Goal: Register for event/course

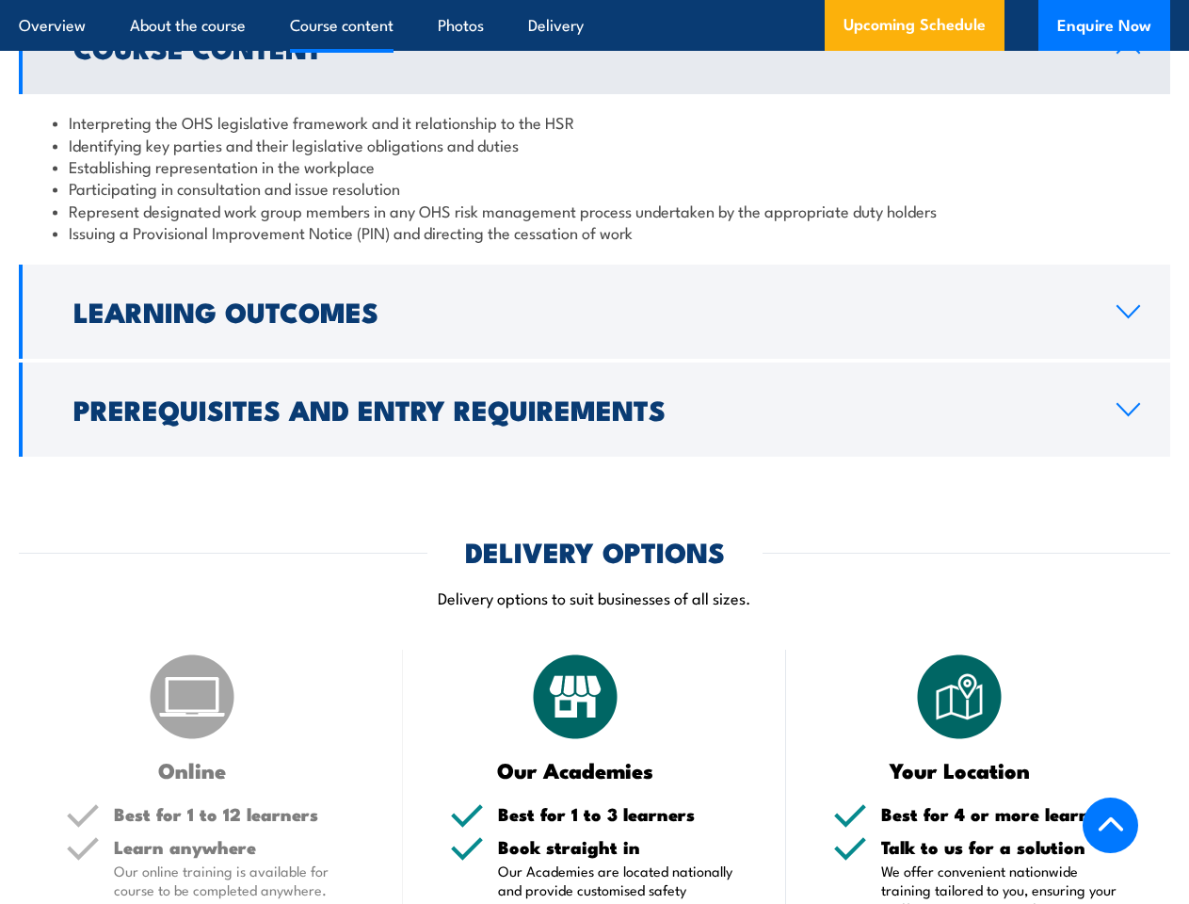
click at [594, 0] on article "Overview About the course Course content Photos Delivery Upcoming Schedule Enqu…" at bounding box center [594, 25] width 1151 height 51
click at [594, 312] on h2 "Learning Outcomes" at bounding box center [579, 310] width 1013 height 24
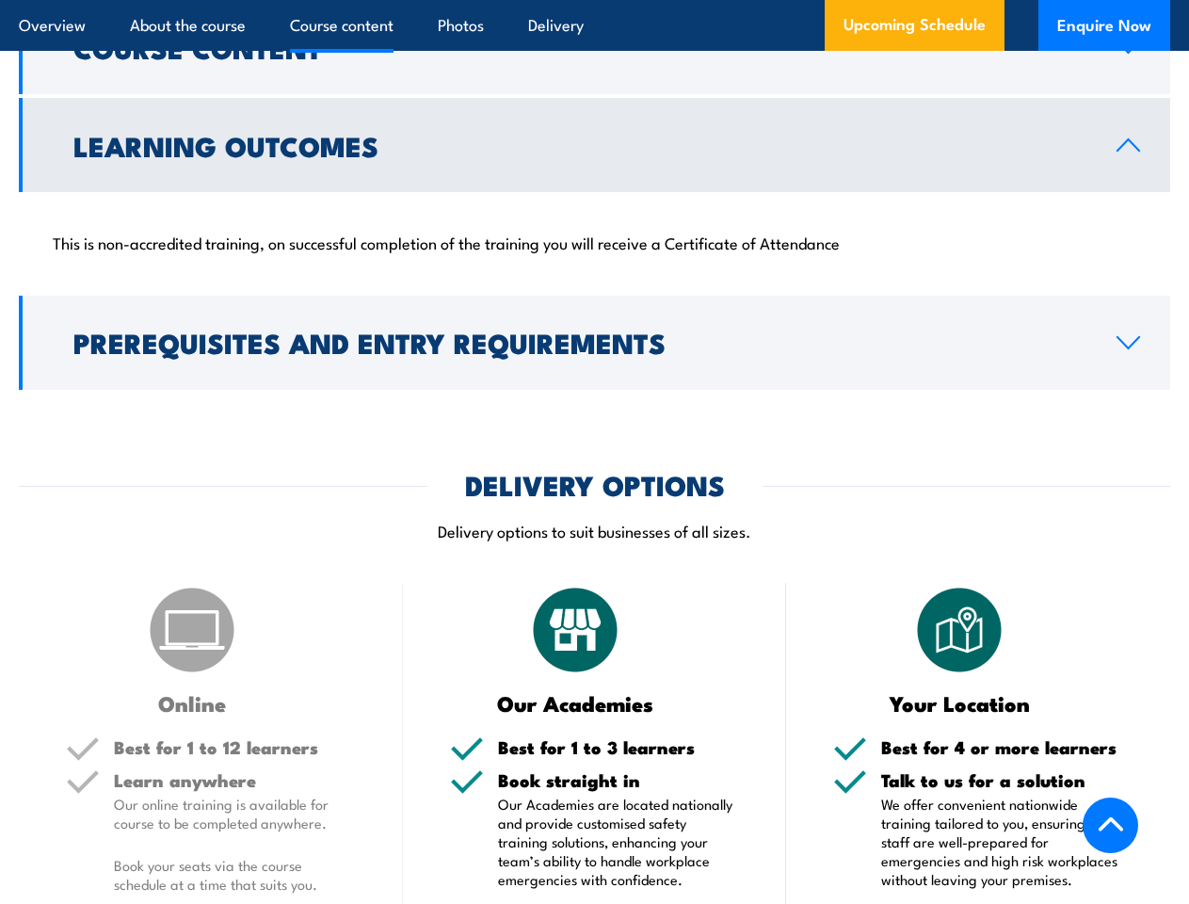
click at [594, 409] on div "COURSES > Work Health & Safety Training (WHS) Health & Safety Representatives I…" at bounding box center [594, 643] width 1189 height 5317
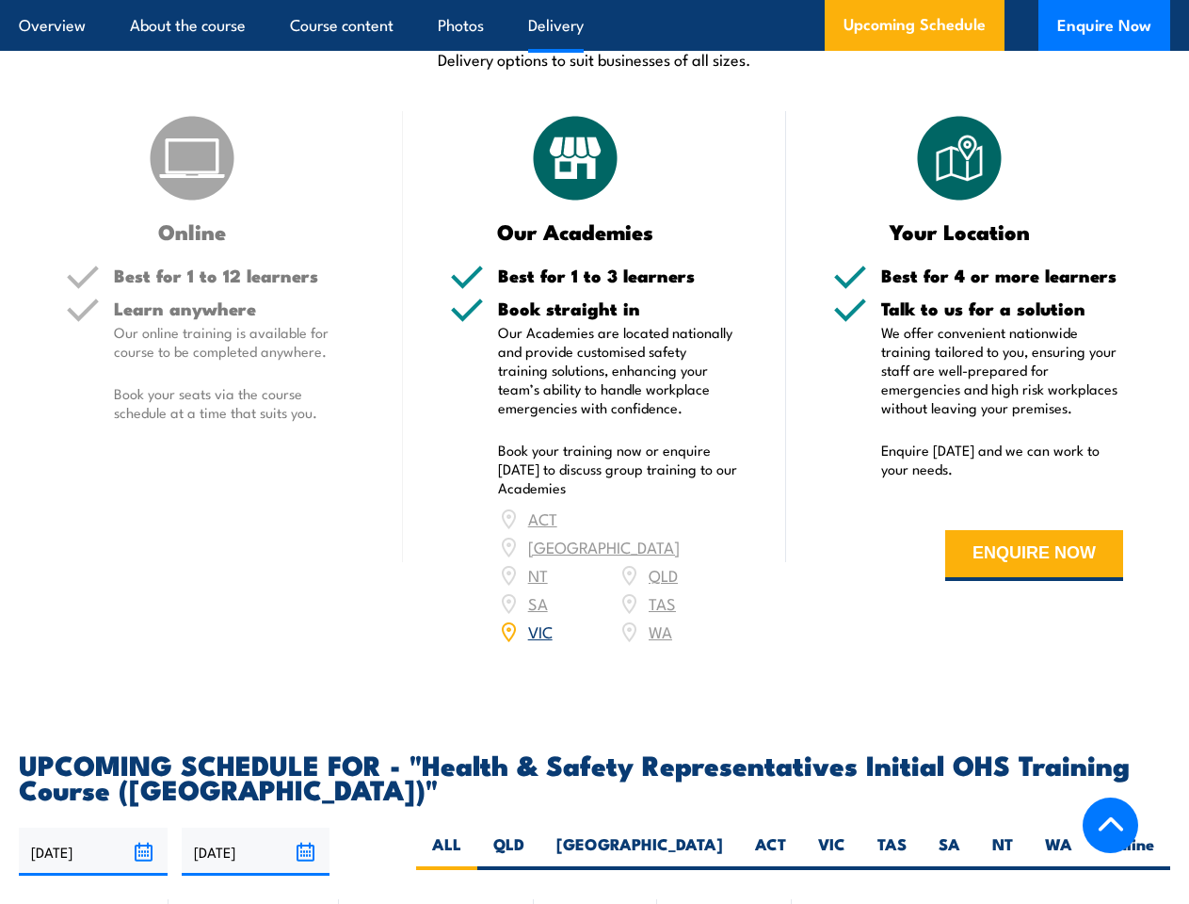
click at [594, 0] on article "Overview About the course Course content Photos Delivery Upcoming Schedule Enqu…" at bounding box center [594, 25] width 1151 height 51
click at [93, 827] on input "[DATE]" at bounding box center [93, 851] width 149 height 48
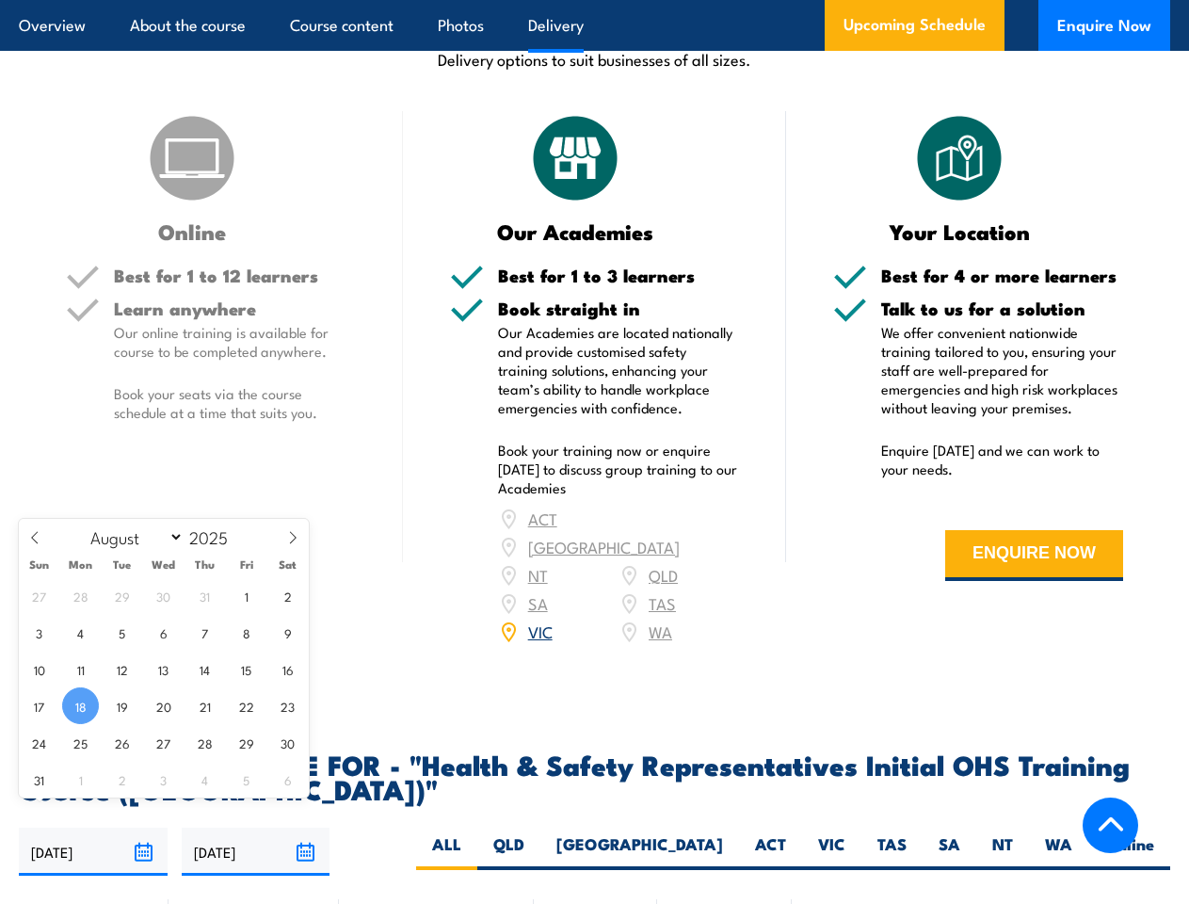
click at [256, 827] on input "[DATE]" at bounding box center [256, 851] width 149 height 48
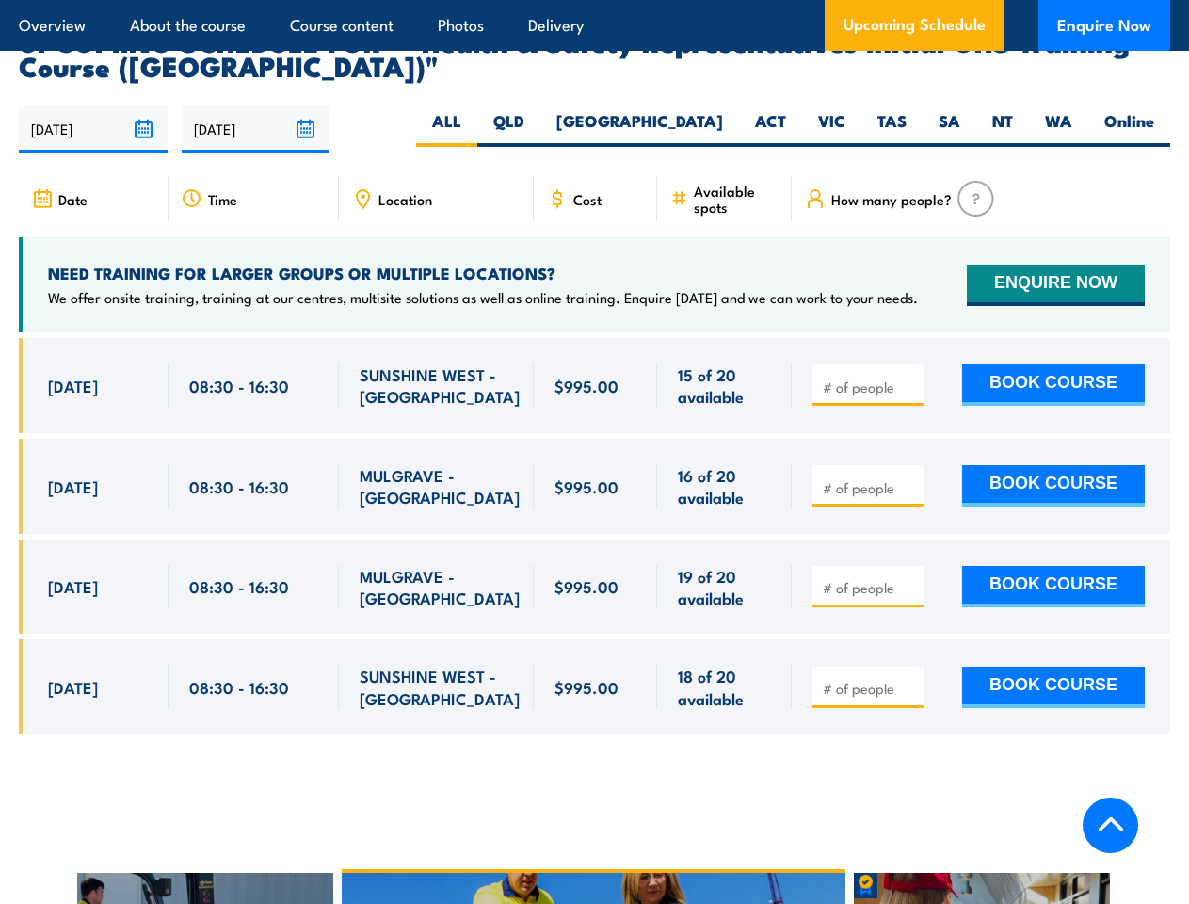
click at [594, 0] on article "Overview About the course Course content Photos Delivery Upcoming Schedule Enqu…" at bounding box center [594, 25] width 1151 height 51
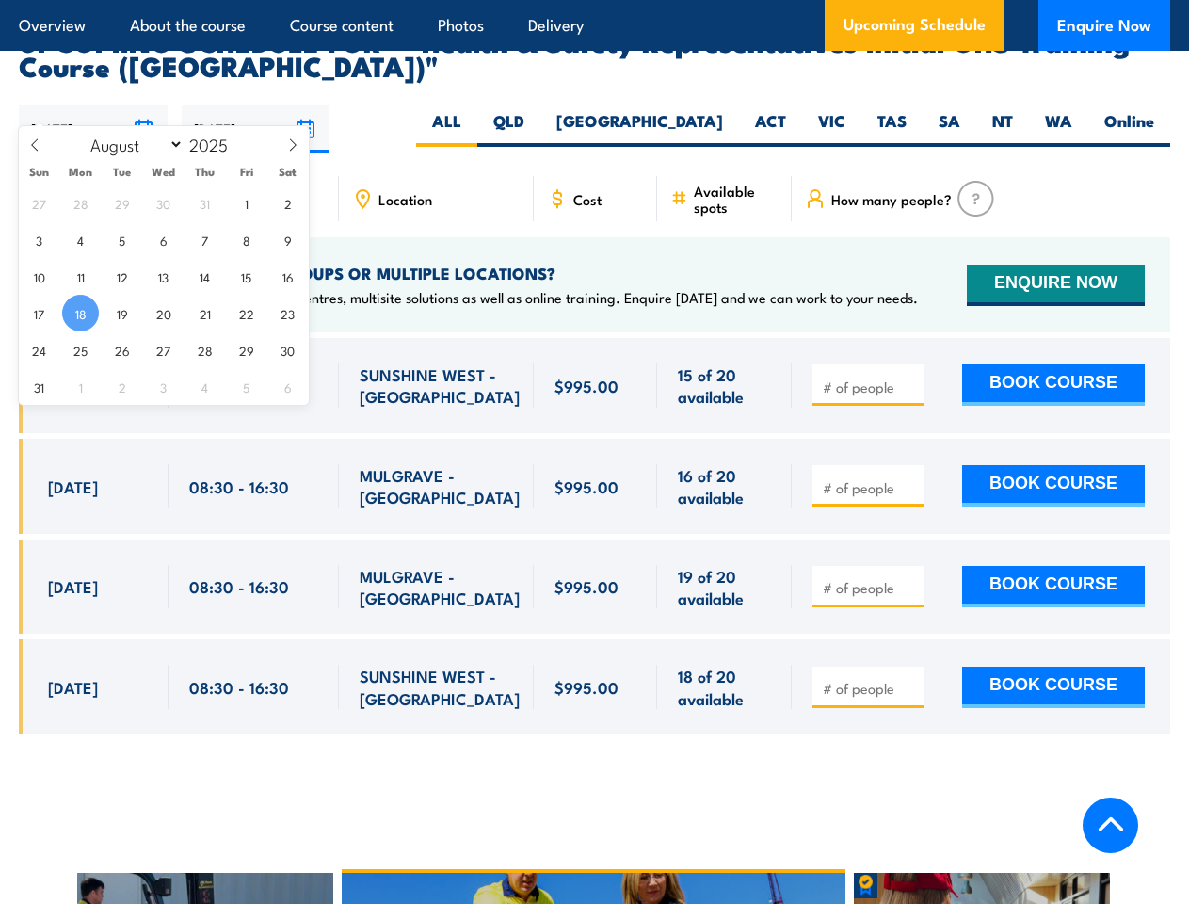
click at [93, 104] on input "[DATE]" at bounding box center [93, 128] width 149 height 48
click at [256, 104] on input "[DATE]" at bounding box center [256, 128] width 149 height 48
